Goal: Task Accomplishment & Management: Use online tool/utility

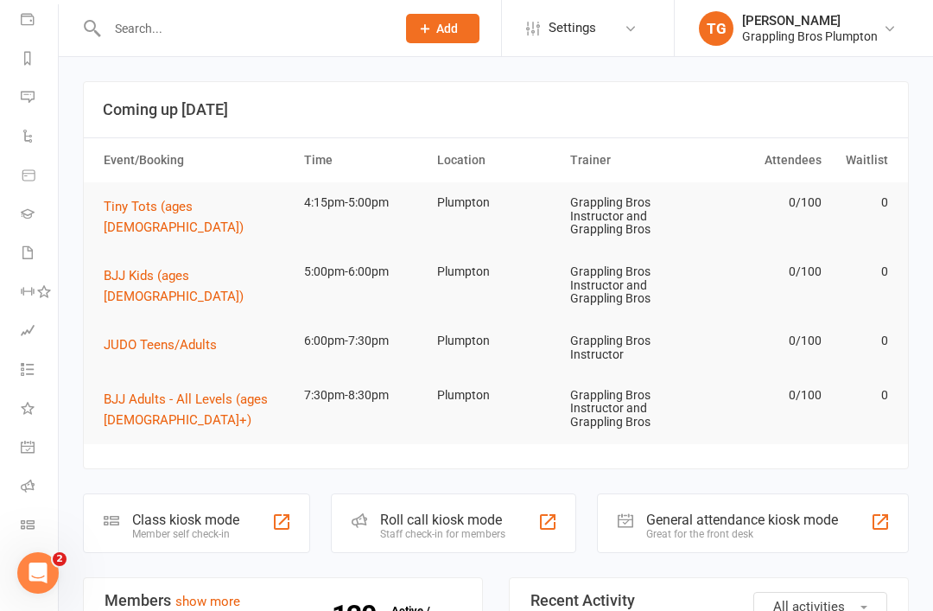
scroll to position [203, 0]
click at [24, 520] on icon at bounding box center [28, 525] width 14 height 14
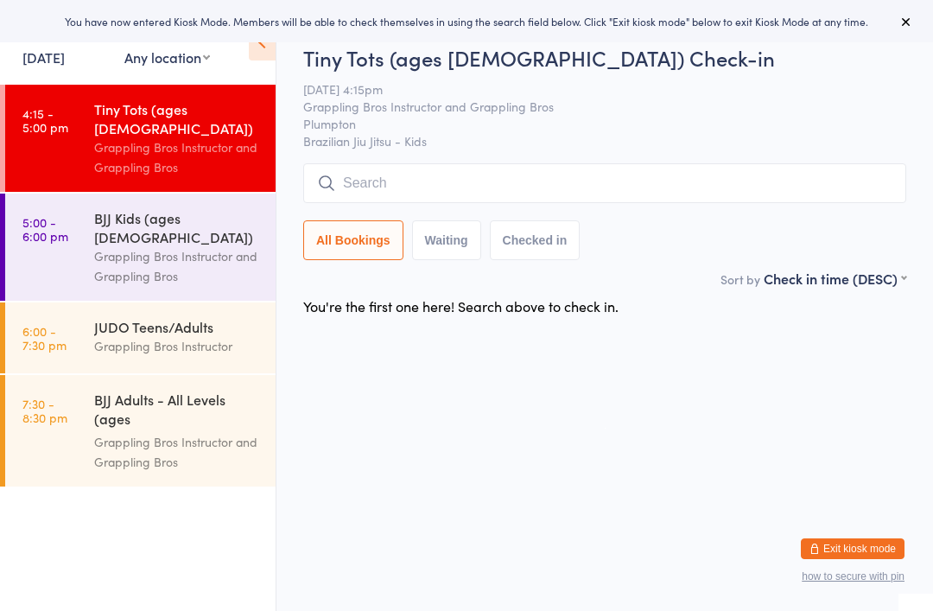
click at [143, 114] on div "Tiny Tots (ages [DEMOGRAPHIC_DATA])" at bounding box center [177, 118] width 167 height 38
click at [365, 188] on input "search" at bounding box center [604, 183] width 603 height 40
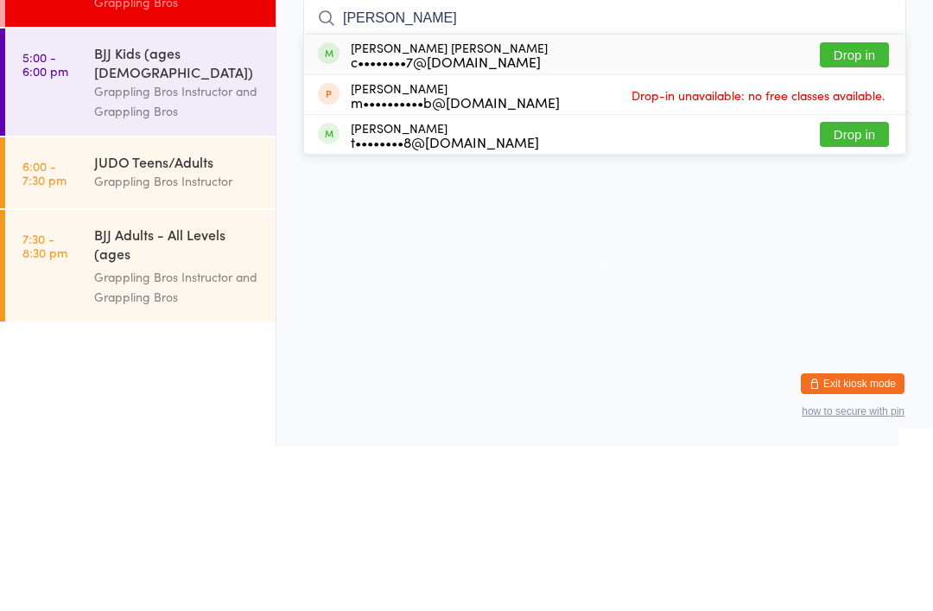
type input "[PERSON_NAME]"
click at [430, 219] on div "c••••••••7@[DOMAIN_NAME]" at bounding box center [449, 226] width 197 height 14
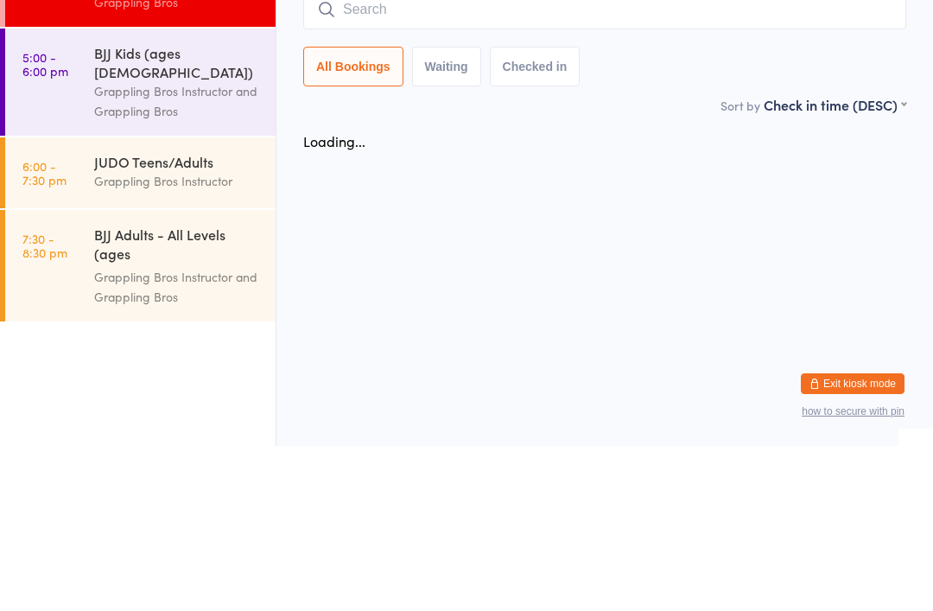
click at [391, 155] on input "search" at bounding box center [604, 175] width 603 height 40
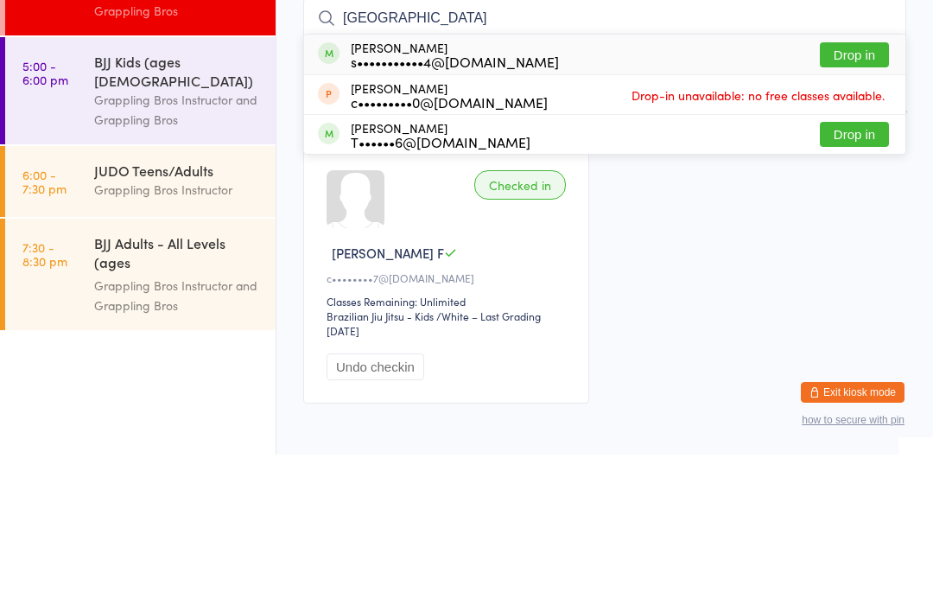
type input "[GEOGRAPHIC_DATA]"
click at [408, 197] on div "Tonga [PERSON_NAME] s•••••••••••4@[DOMAIN_NAME]" at bounding box center [455, 211] width 208 height 28
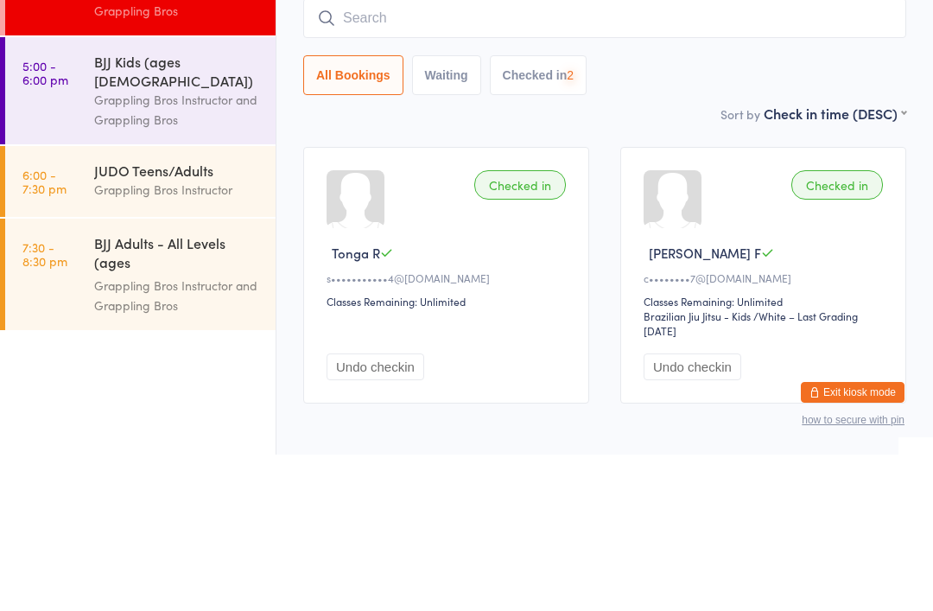
click at [345, 155] on input "search" at bounding box center [604, 175] width 603 height 40
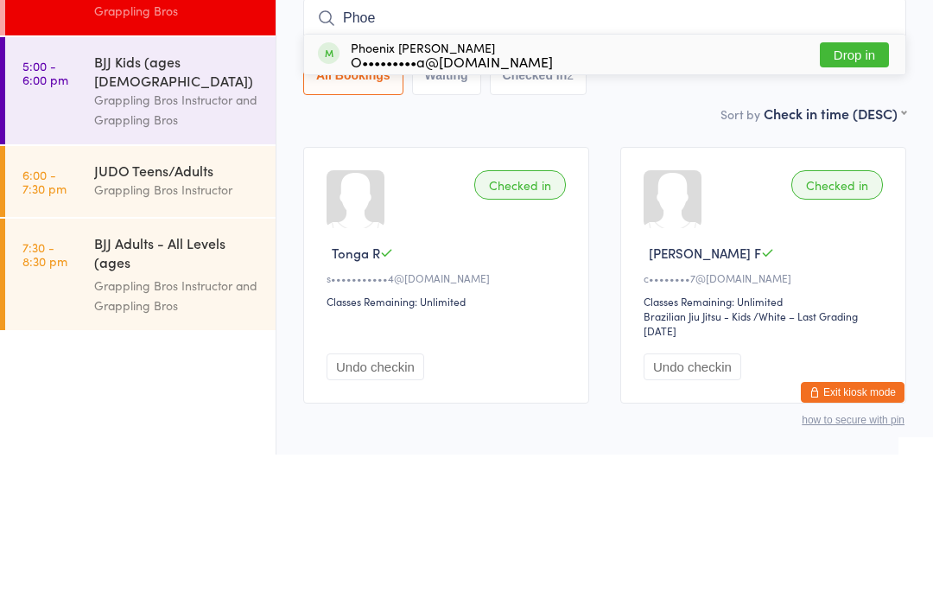
type input "Phoe"
click at [410, 211] on div "O•••••••••a@[DOMAIN_NAME]" at bounding box center [452, 218] width 202 height 14
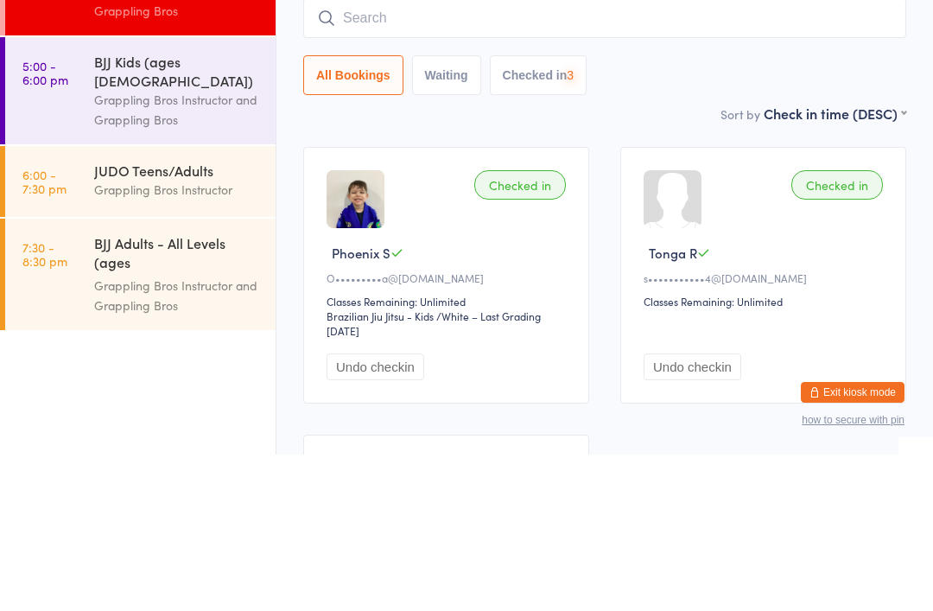
click at [375, 155] on input "search" at bounding box center [604, 175] width 603 height 40
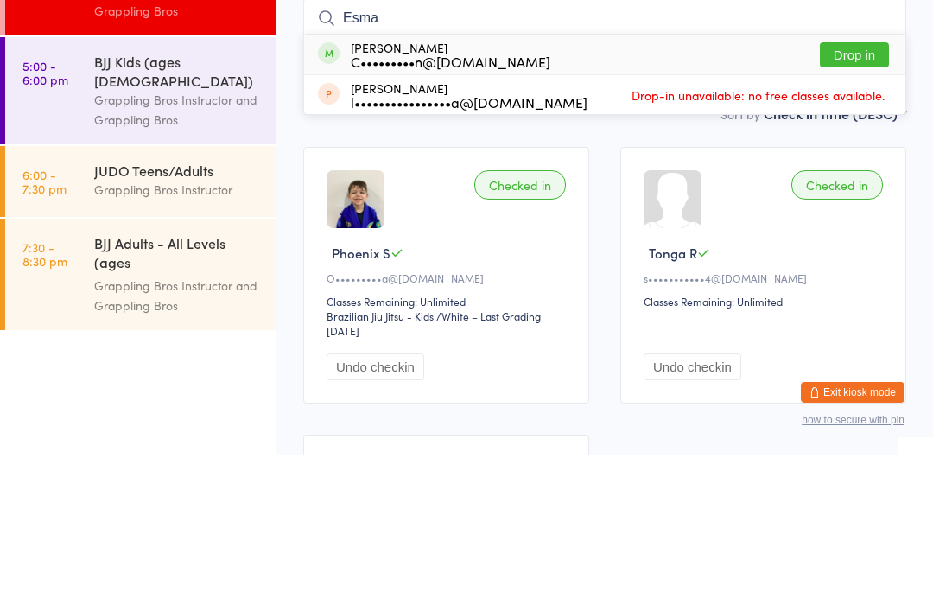
type input "Esma"
click at [391, 197] on div "[PERSON_NAME] C•••••••••n@[DOMAIN_NAME]" at bounding box center [451, 211] width 200 height 28
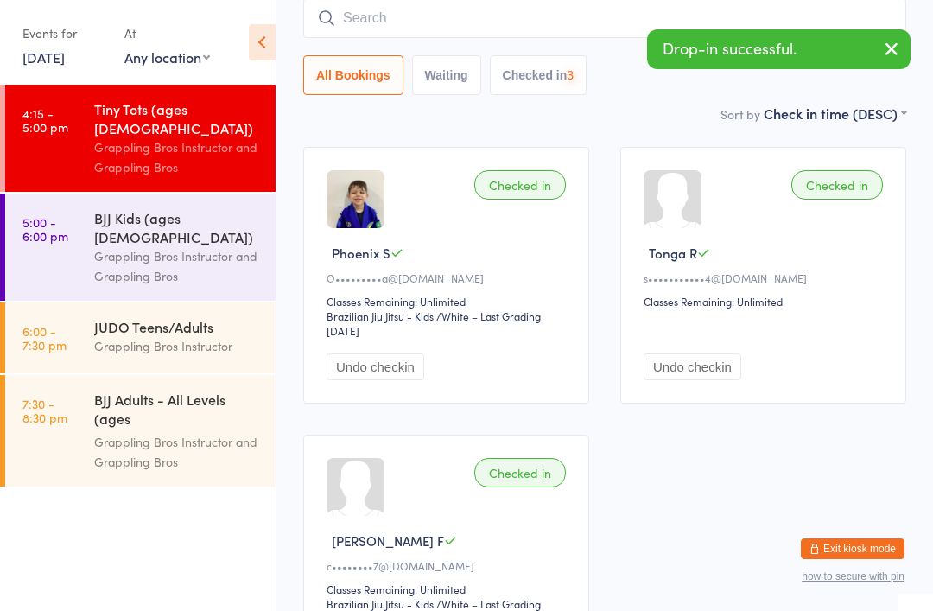
click at [382, 16] on input "search" at bounding box center [604, 18] width 603 height 40
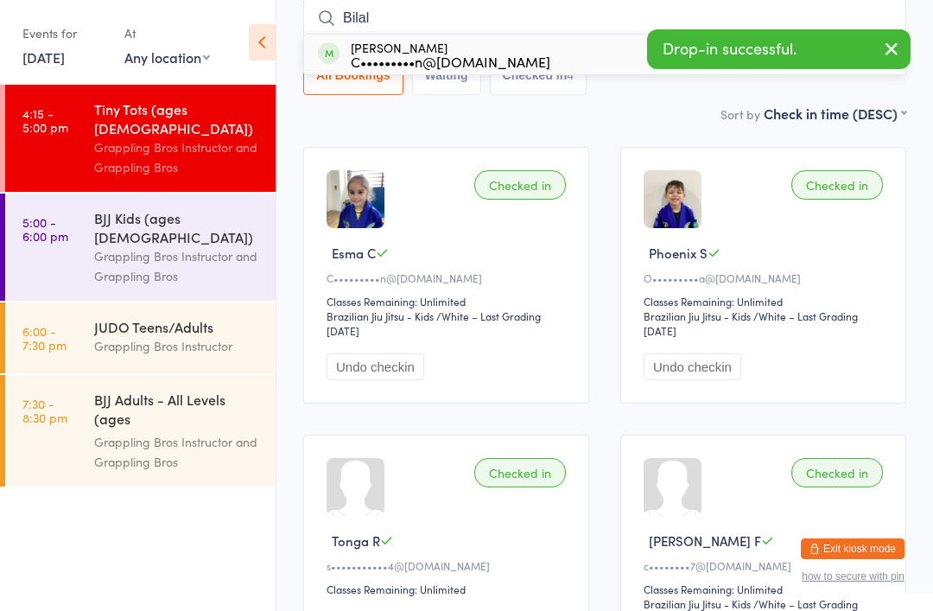
type input "Bilal"
click at [393, 60] on div "C•••••••••n@[DOMAIN_NAME]" at bounding box center [451, 61] width 200 height 14
click at [398, 18] on input "search" at bounding box center [604, 18] width 603 height 40
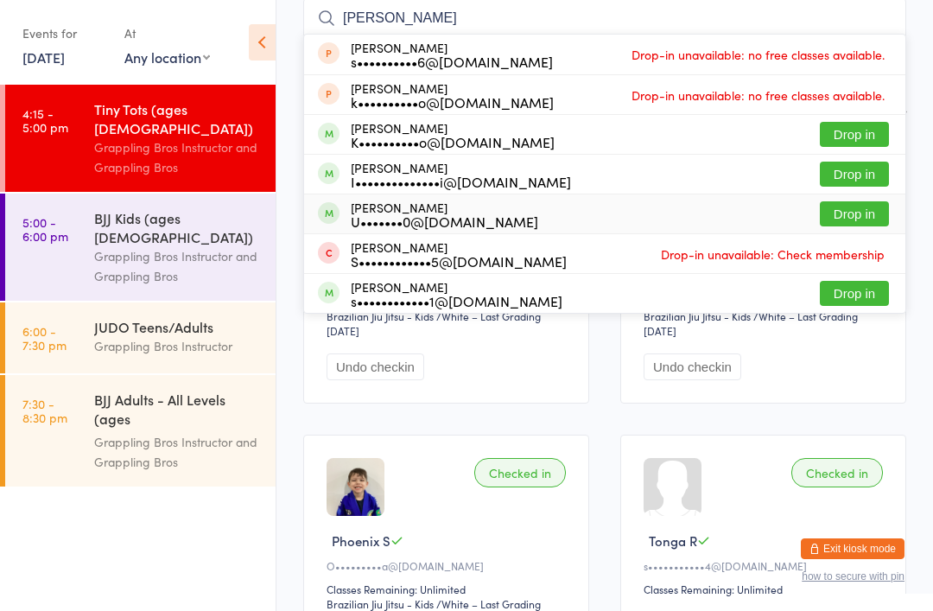
type input "[PERSON_NAME]"
click at [407, 211] on div "Samuela Usoalii U•••••••0@[DOMAIN_NAME]" at bounding box center [445, 214] width 188 height 28
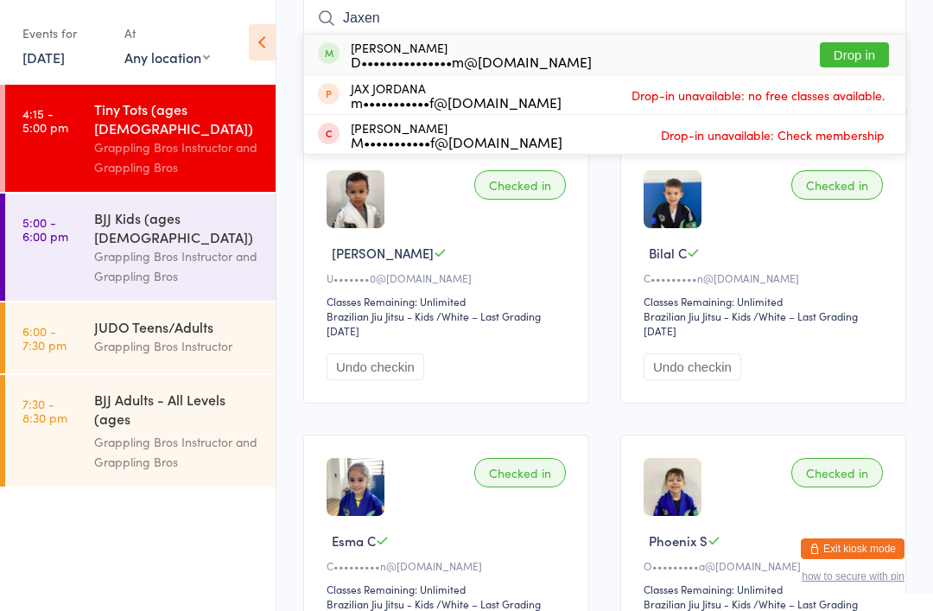
type input "Jaxen"
click at [411, 54] on div "D•••••••••••••••m@[DOMAIN_NAME]" at bounding box center [471, 61] width 241 height 14
